Goal: Information Seeking & Learning: Check status

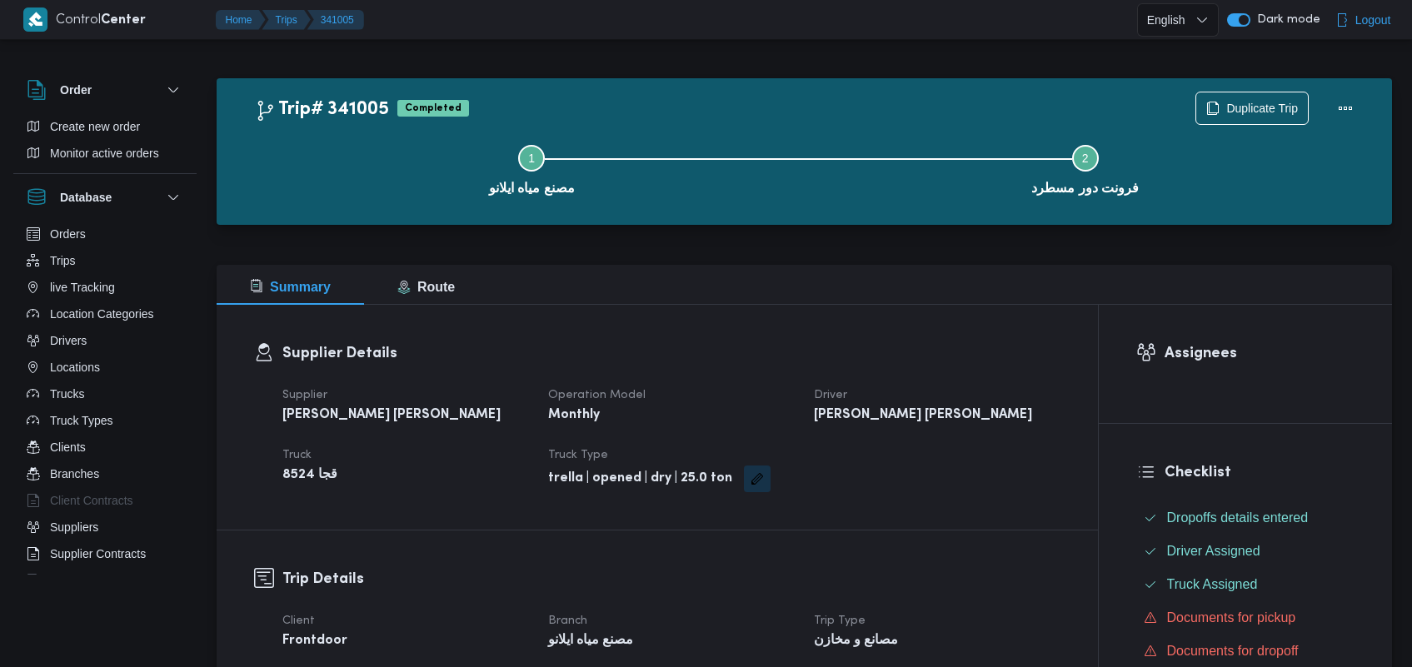
click at [1000, 306] on div "Supplier Details Supplier خالد ممدوح حسن محمد العبس Operation Model Monthly Dri…" at bounding box center [657, 417] width 881 height 225
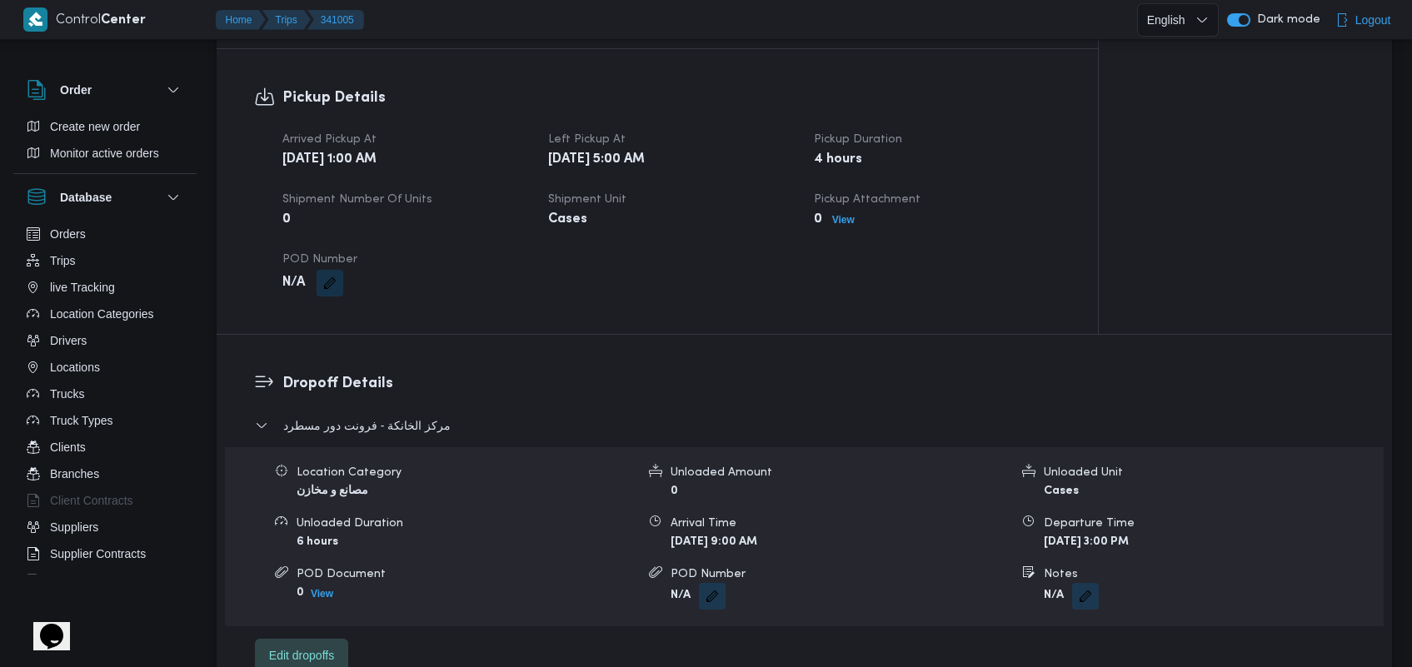
scroll to position [994, 0]
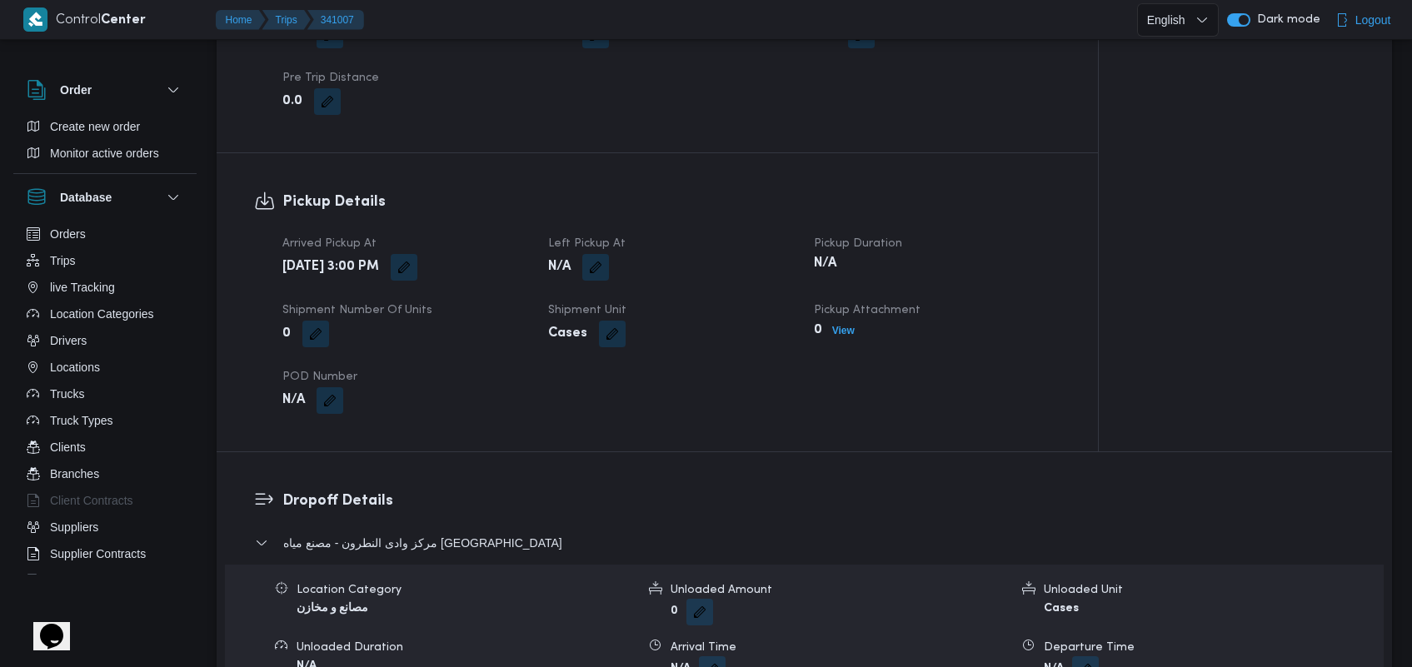
scroll to position [1041, 0]
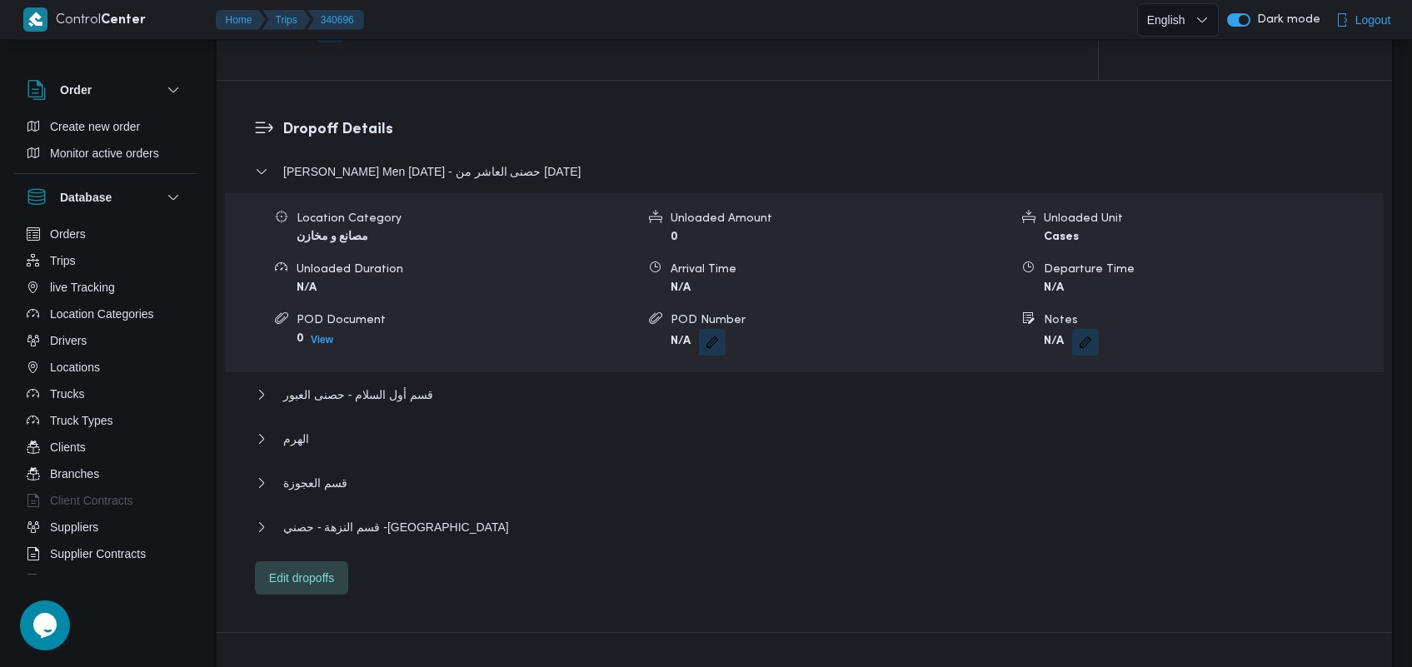
scroll to position [1322, 0]
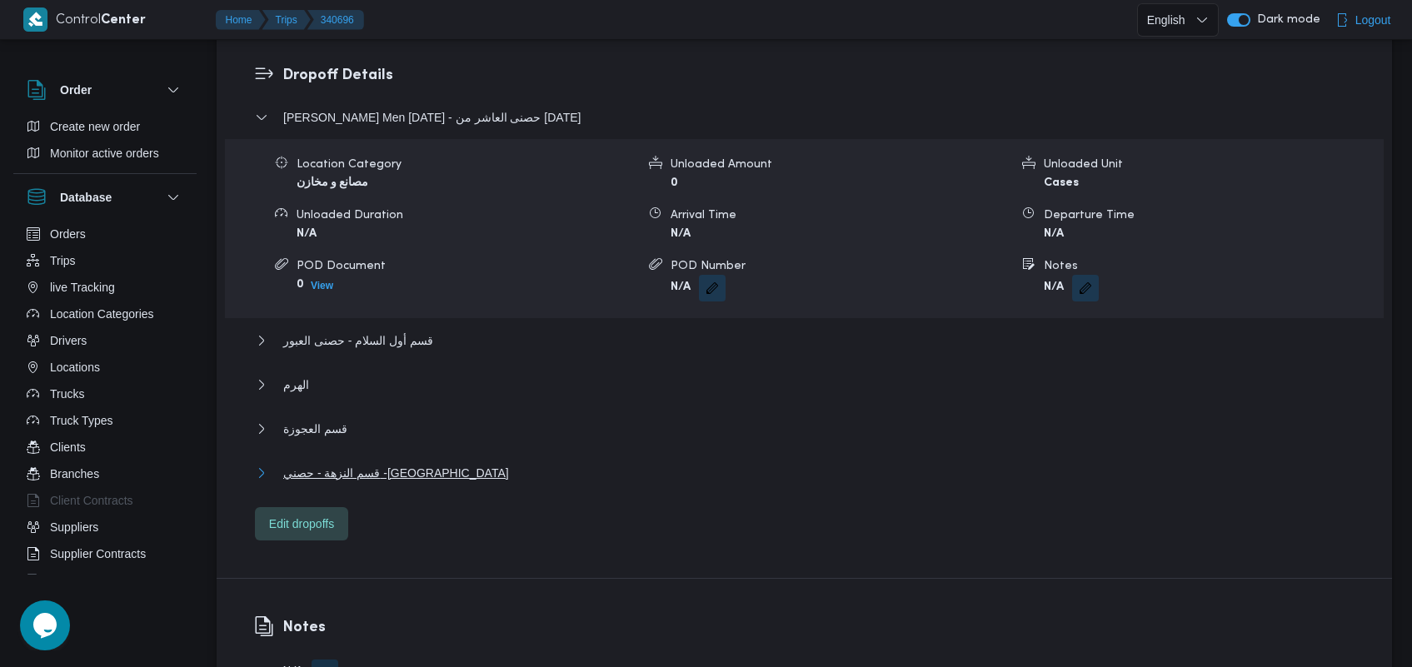
click at [369, 469] on span "قسم النزهة - حصني -شيراتون" at bounding box center [396, 473] width 226 height 20
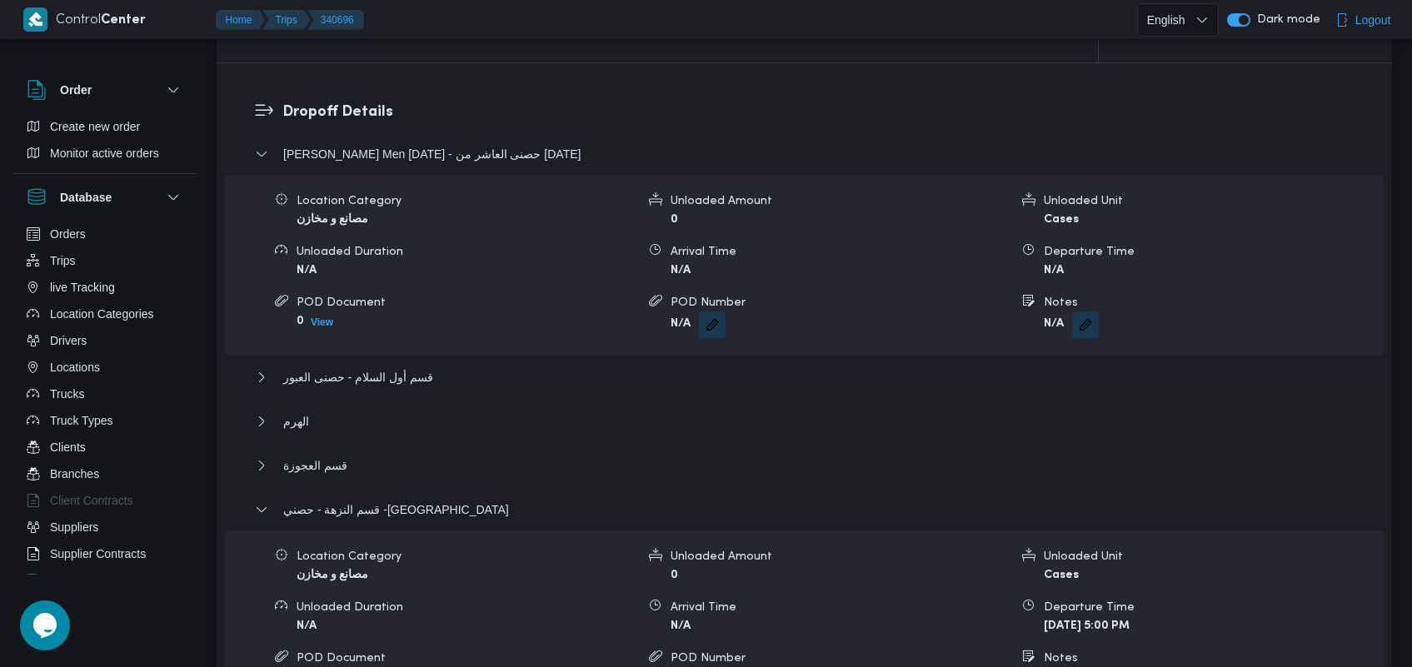
scroll to position [1329, 0]
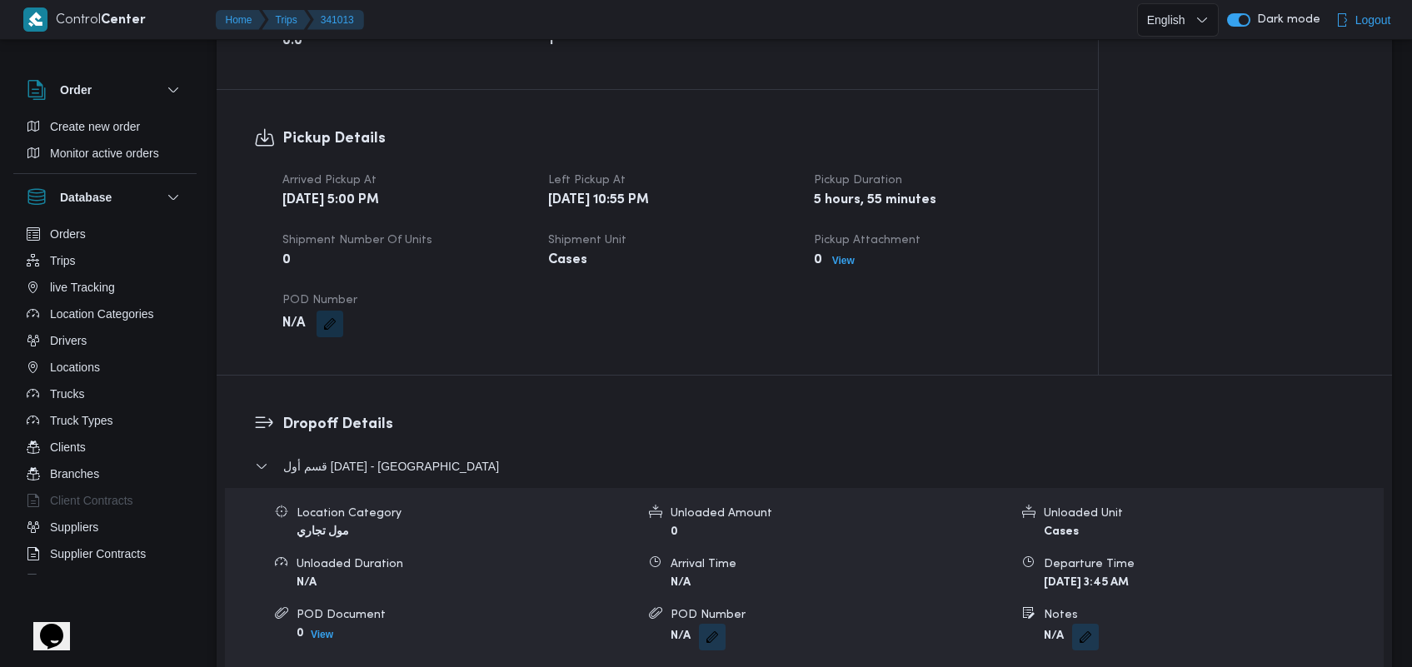
scroll to position [1019, 0]
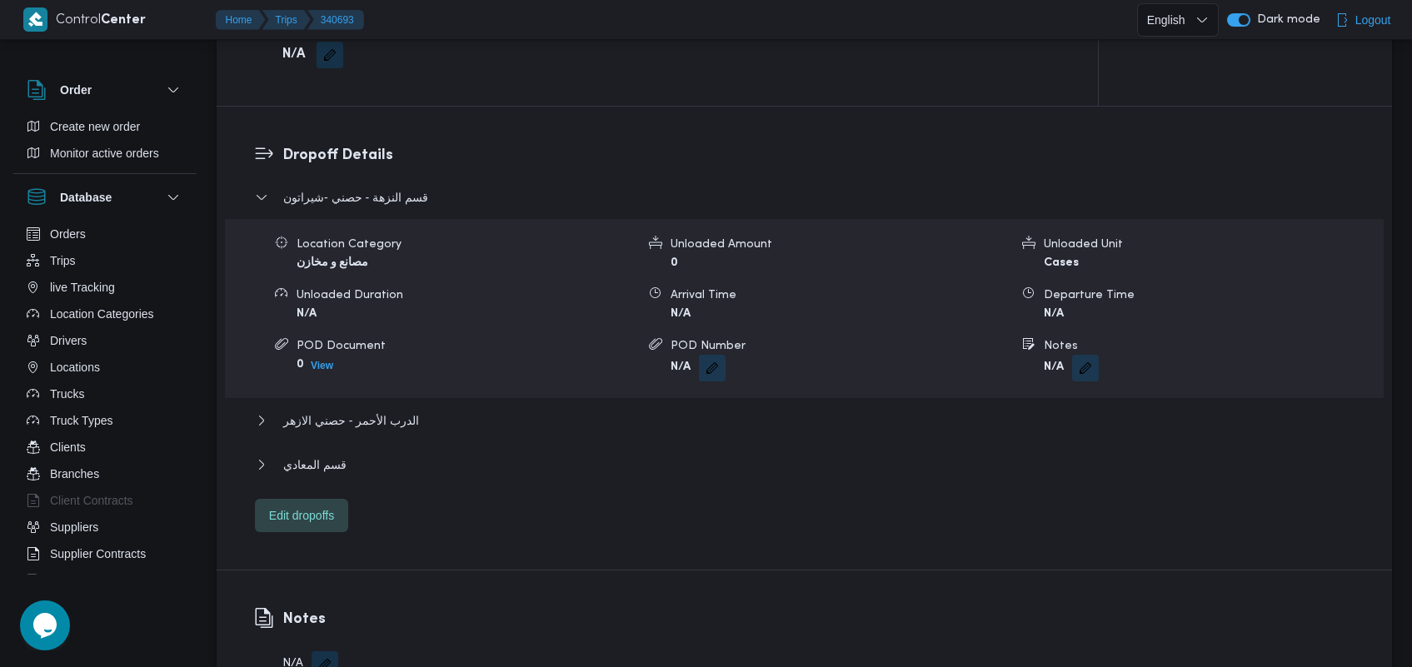
scroll to position [1251, 0]
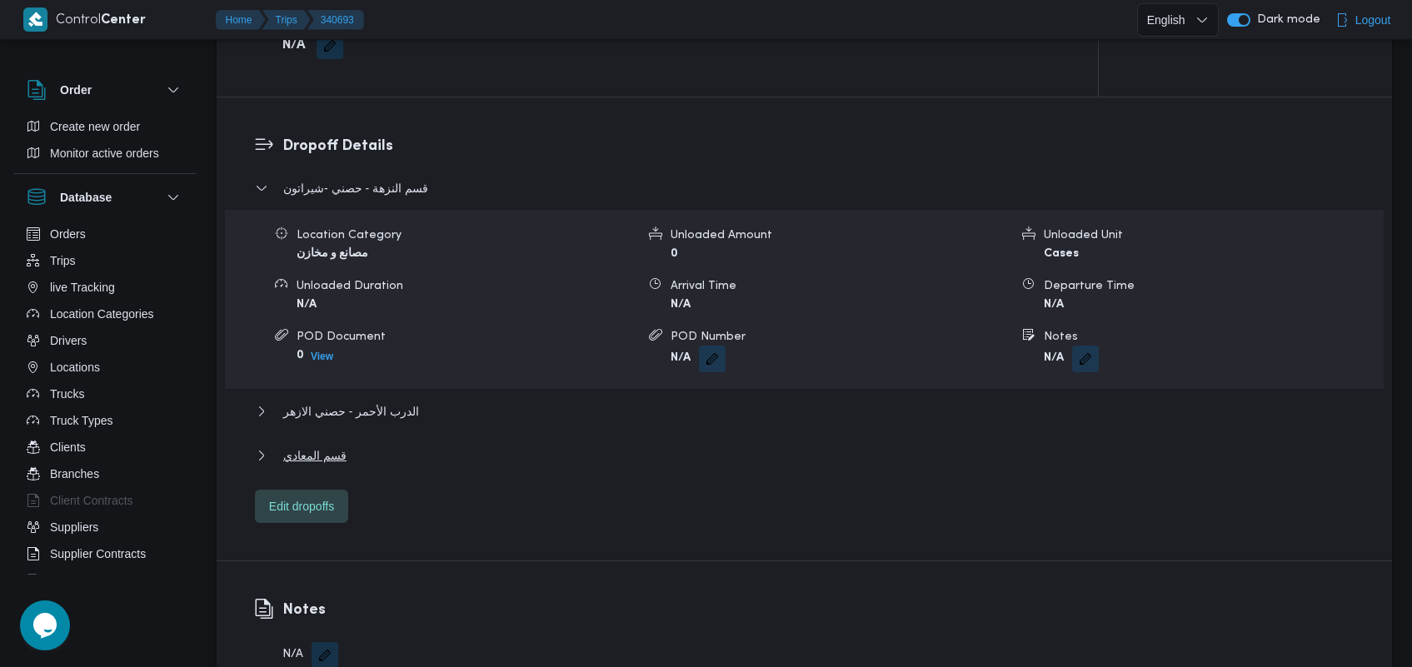
click at [347, 464] on div "قسم المعادي" at bounding box center [805, 462] width 1100 height 32
click at [350, 459] on button "قسم المعادي" at bounding box center [805, 456] width 1100 height 20
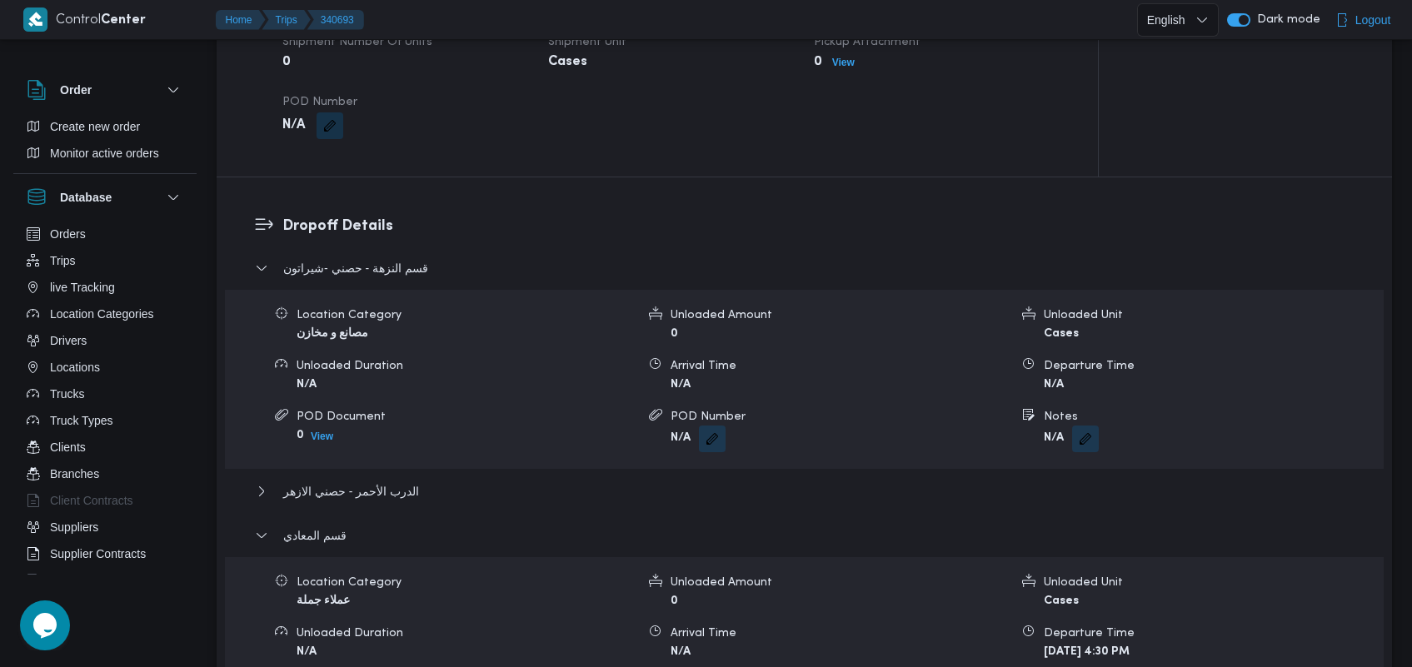
scroll to position [1155, 0]
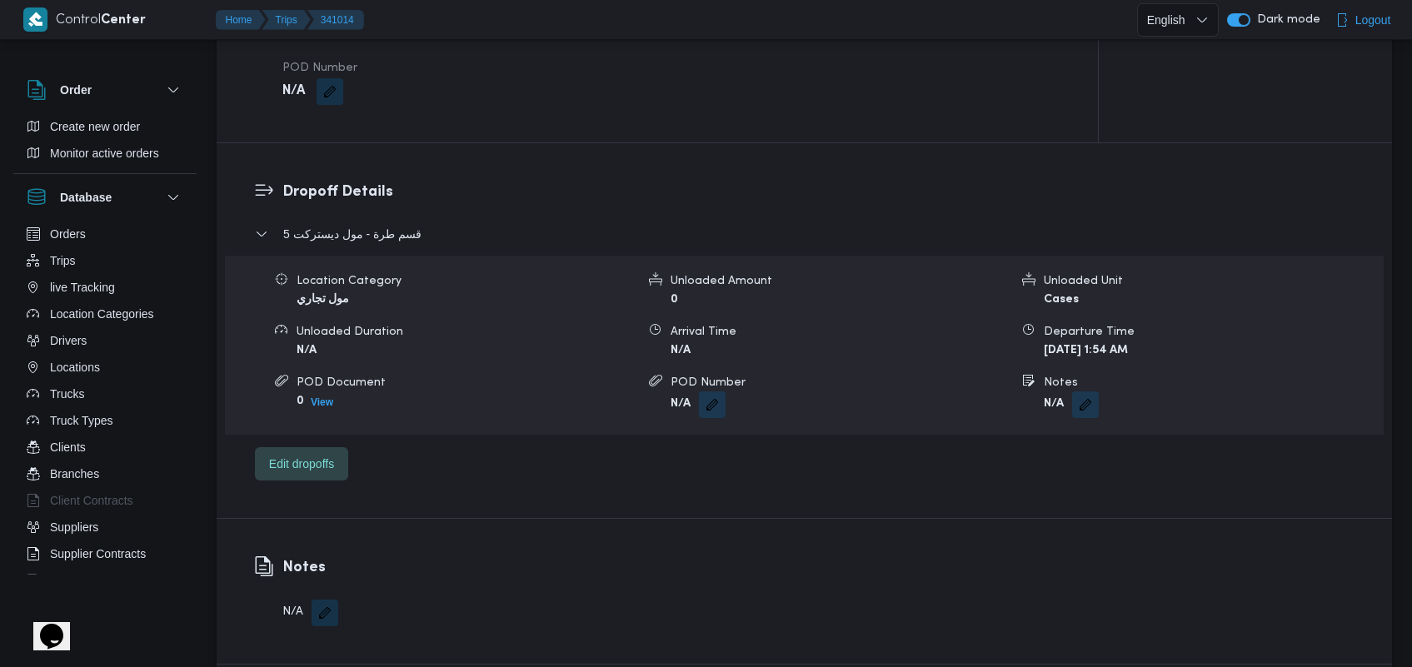
scroll to position [1201, 0]
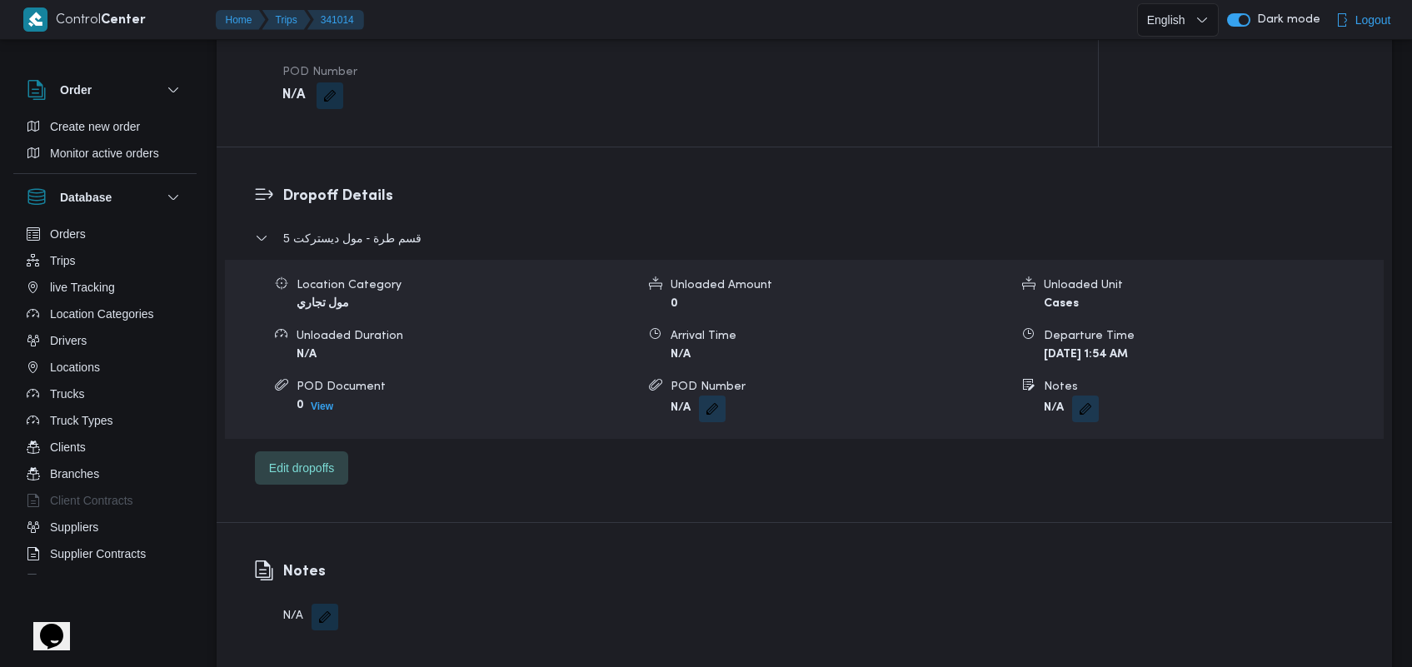
click at [1408, 336] on div "Order Create new order Monitor active orders Database Orders Trips live Trackin…" at bounding box center [706, 294] width 1412 height 2885
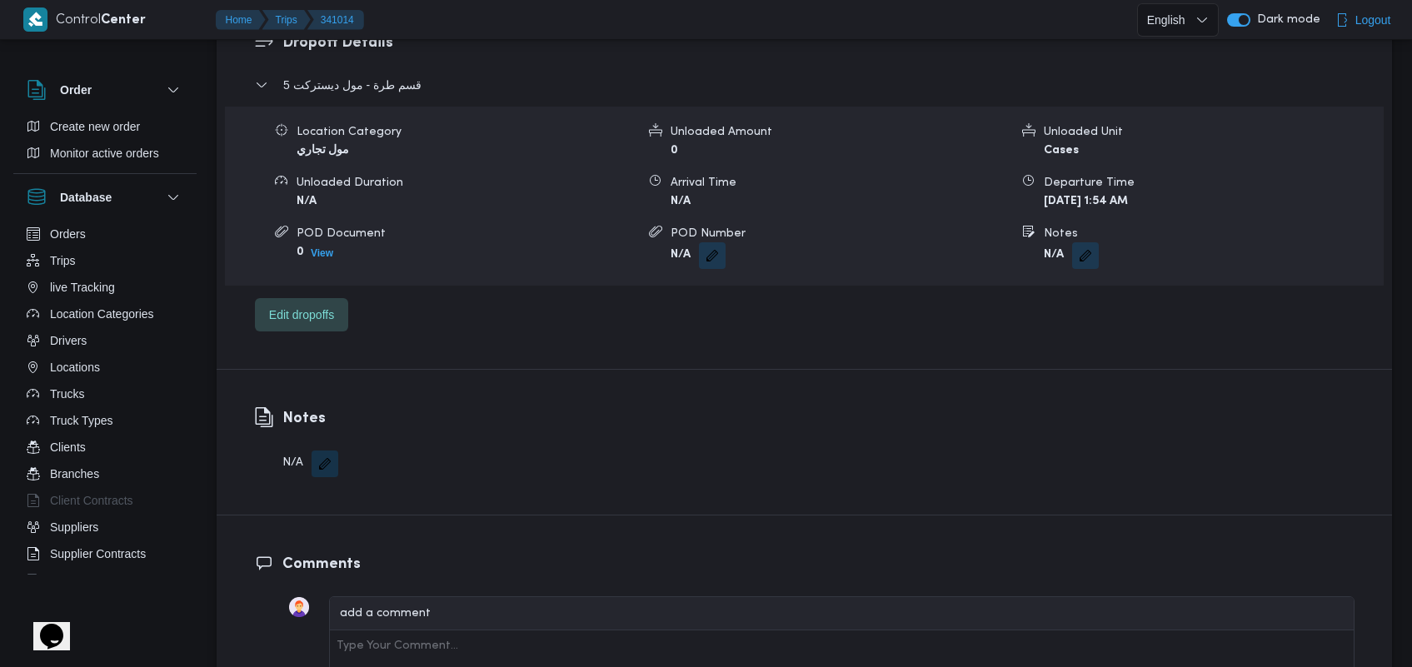
scroll to position [1360, 0]
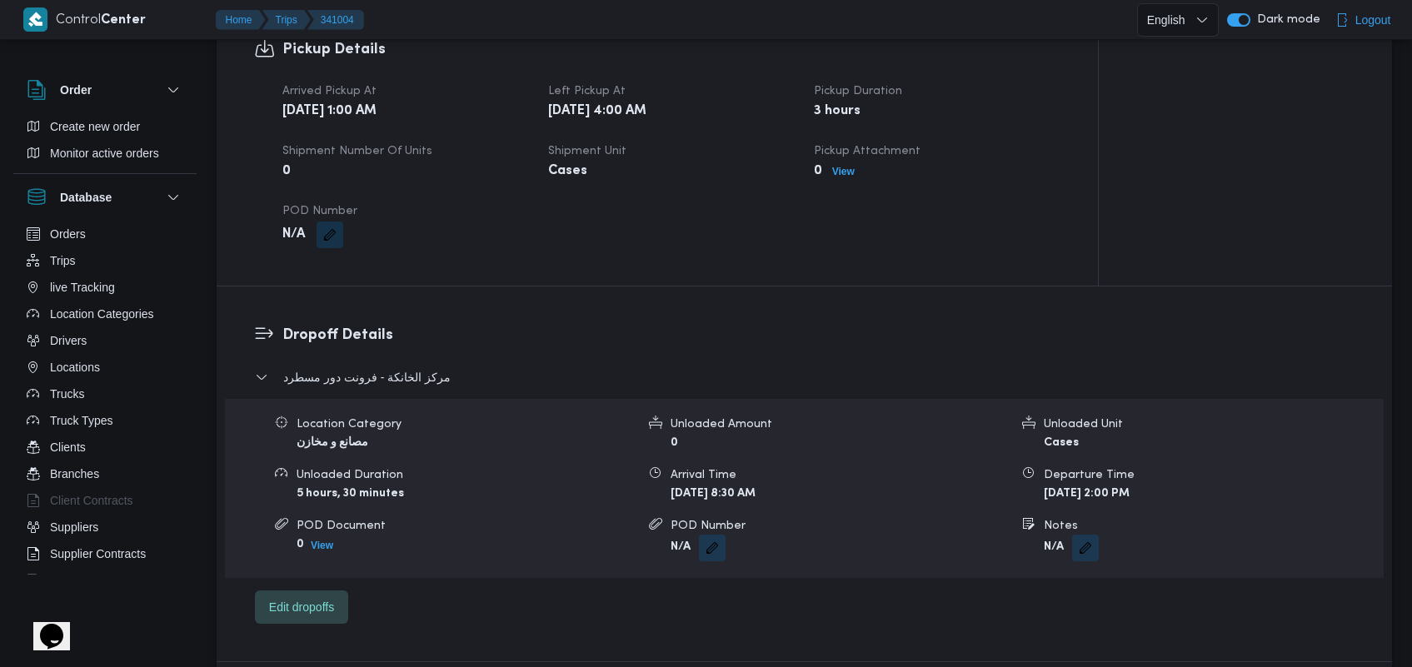
scroll to position [1096, 0]
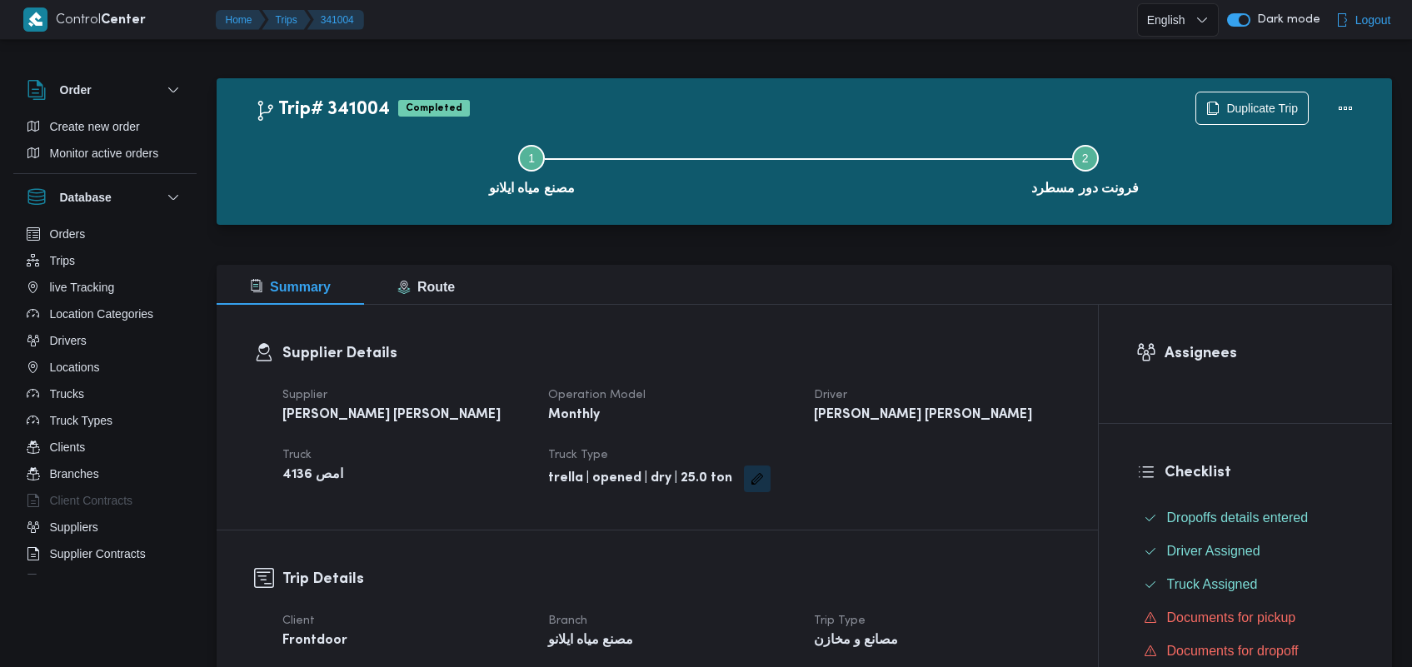
click at [1412, 217] on html "Control Center Home Trips 341004 English عربي Dark mode Logout Order Create new…" at bounding box center [706, 333] width 1412 height 667
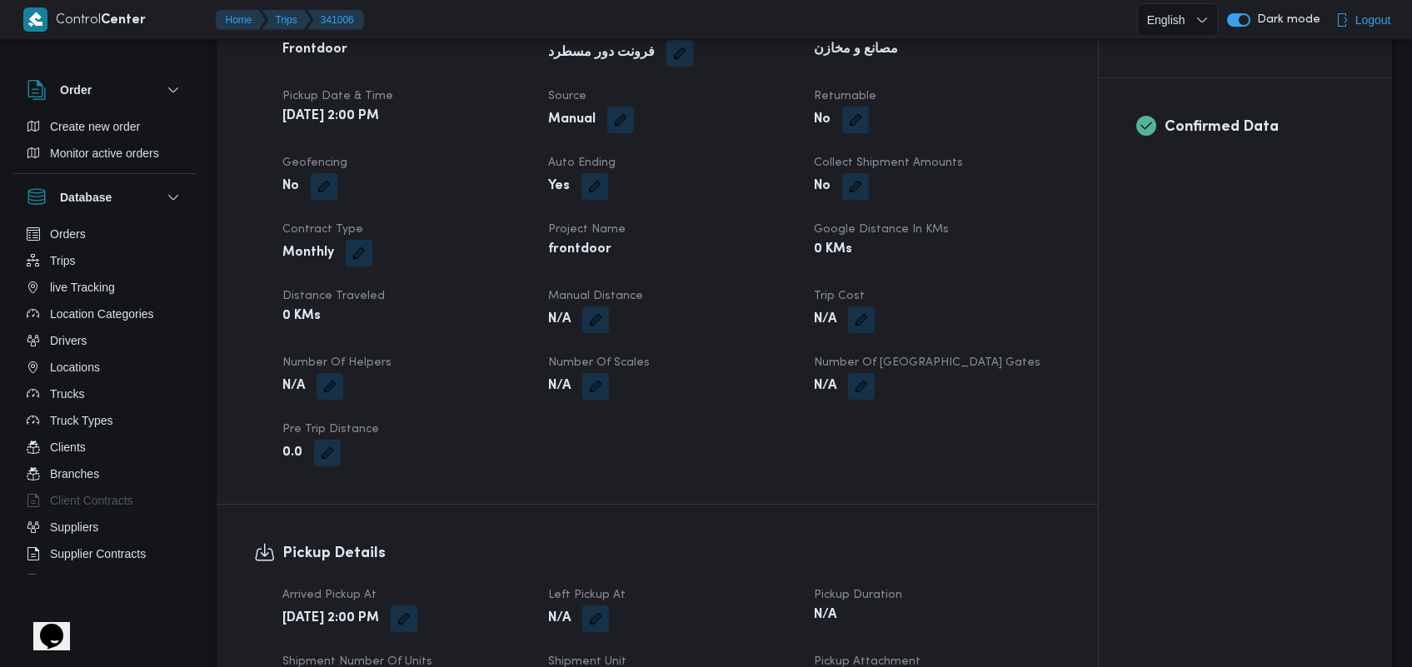
scroll to position [1195, 0]
